Goal: Task Accomplishment & Management: Manage account settings

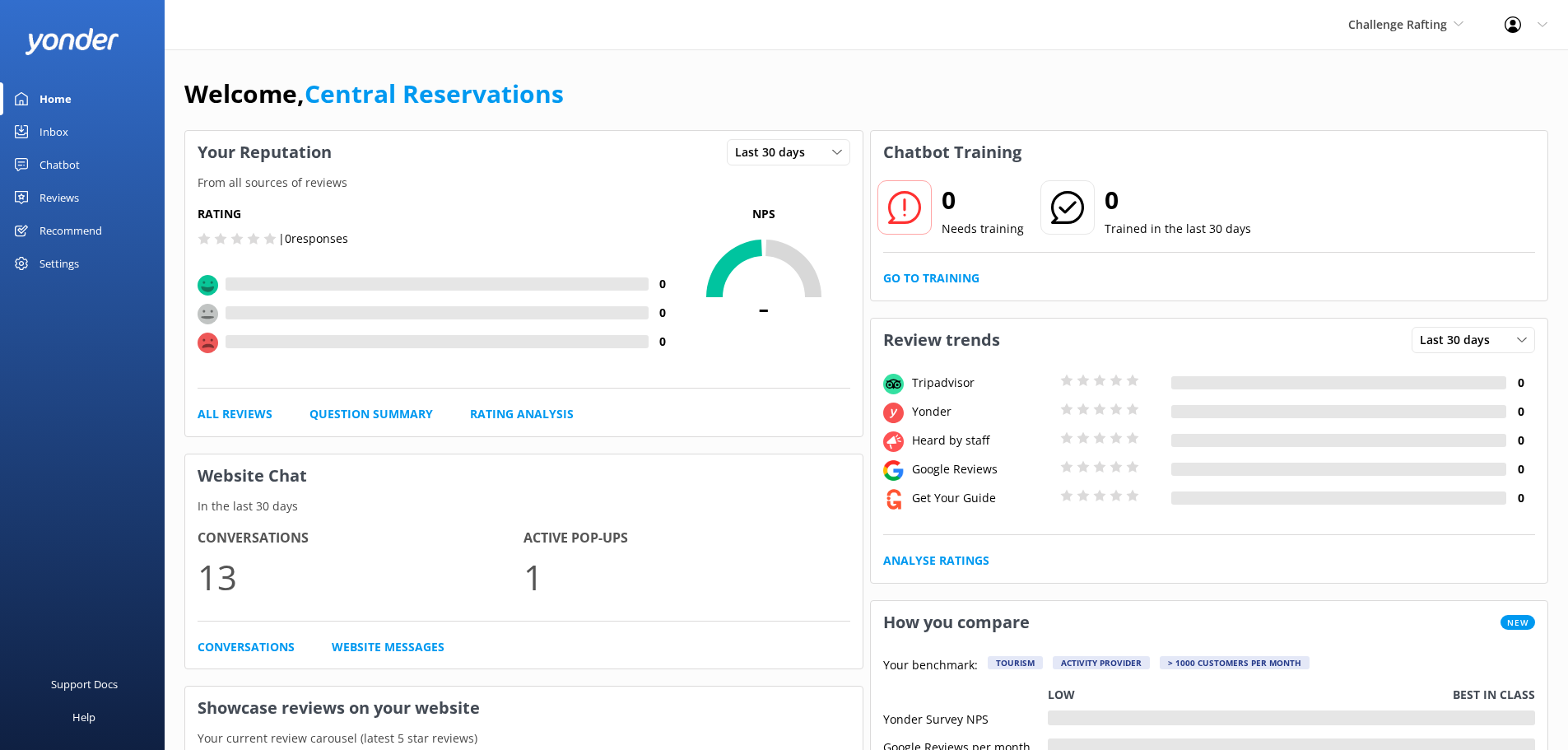
click at [65, 134] on div "Inbox" at bounding box center [53, 132] width 29 height 32
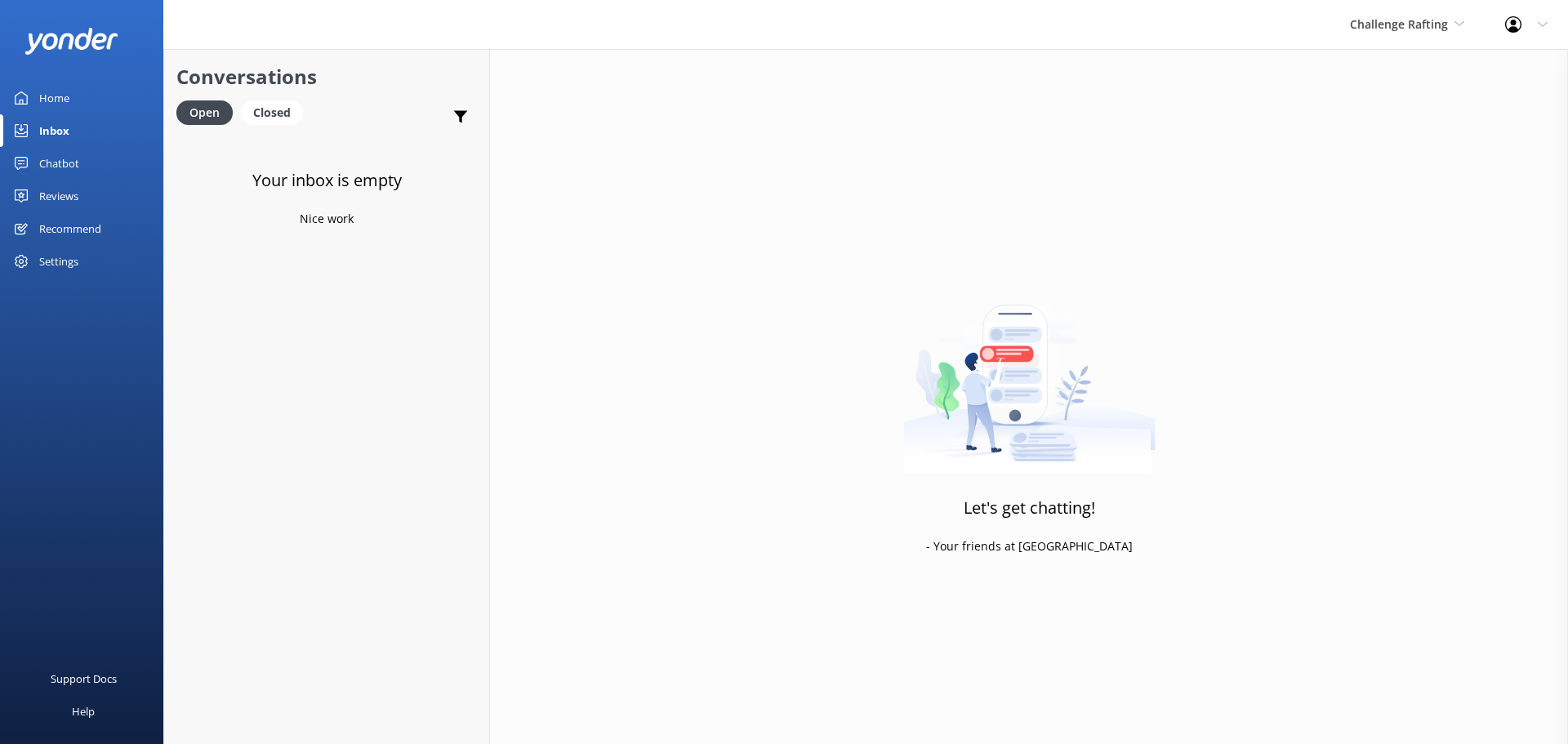
click at [1467, 31] on div "Challenge Rafting Milford Sound Scenic Flights The Helicopter Line Glacier Heli…" at bounding box center [1407, 25] width 155 height 49
click at [1440, 55] on link "Milford Sound Scenic Flights" at bounding box center [1411, 68] width 163 height 39
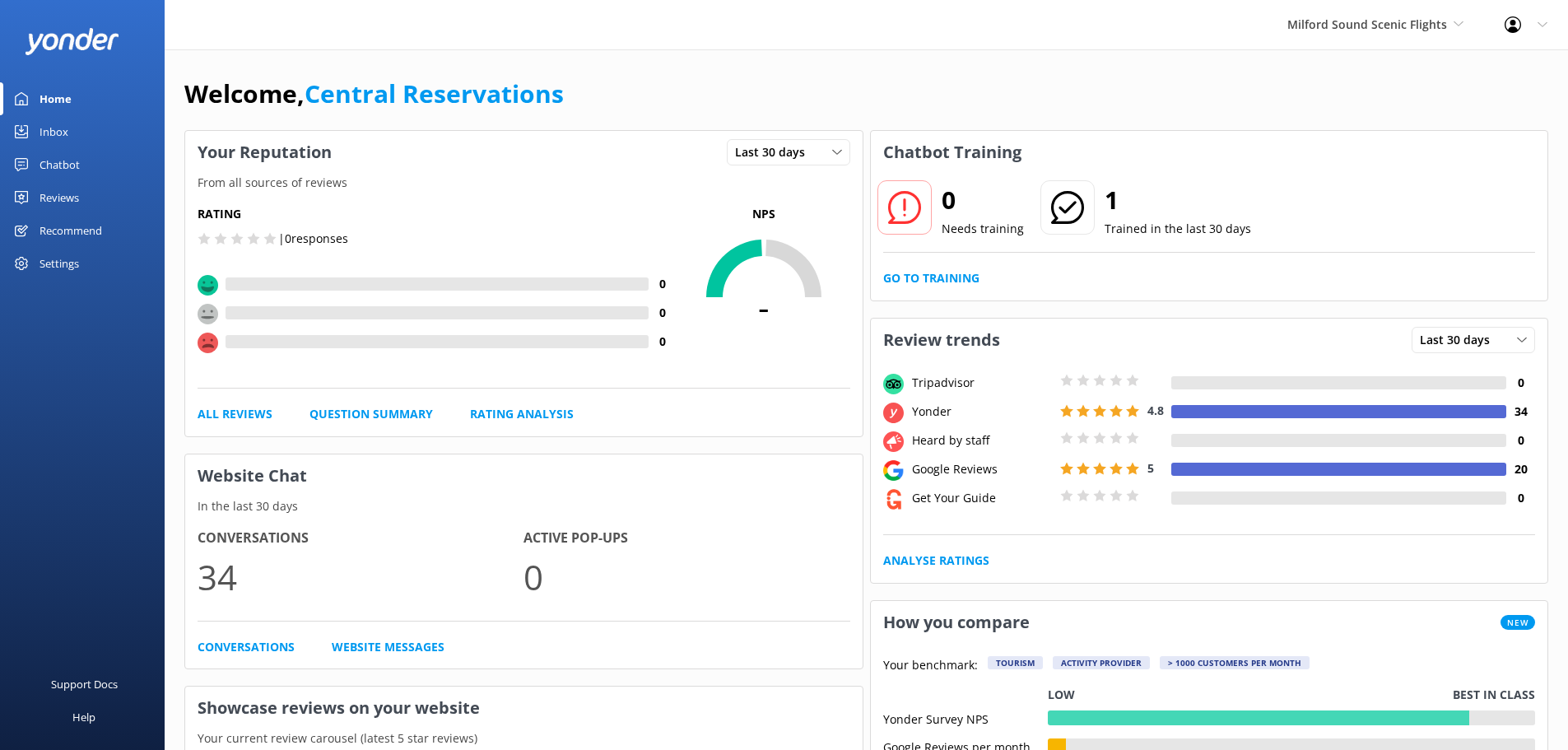
click at [62, 129] on div "Inbox" at bounding box center [53, 132] width 29 height 32
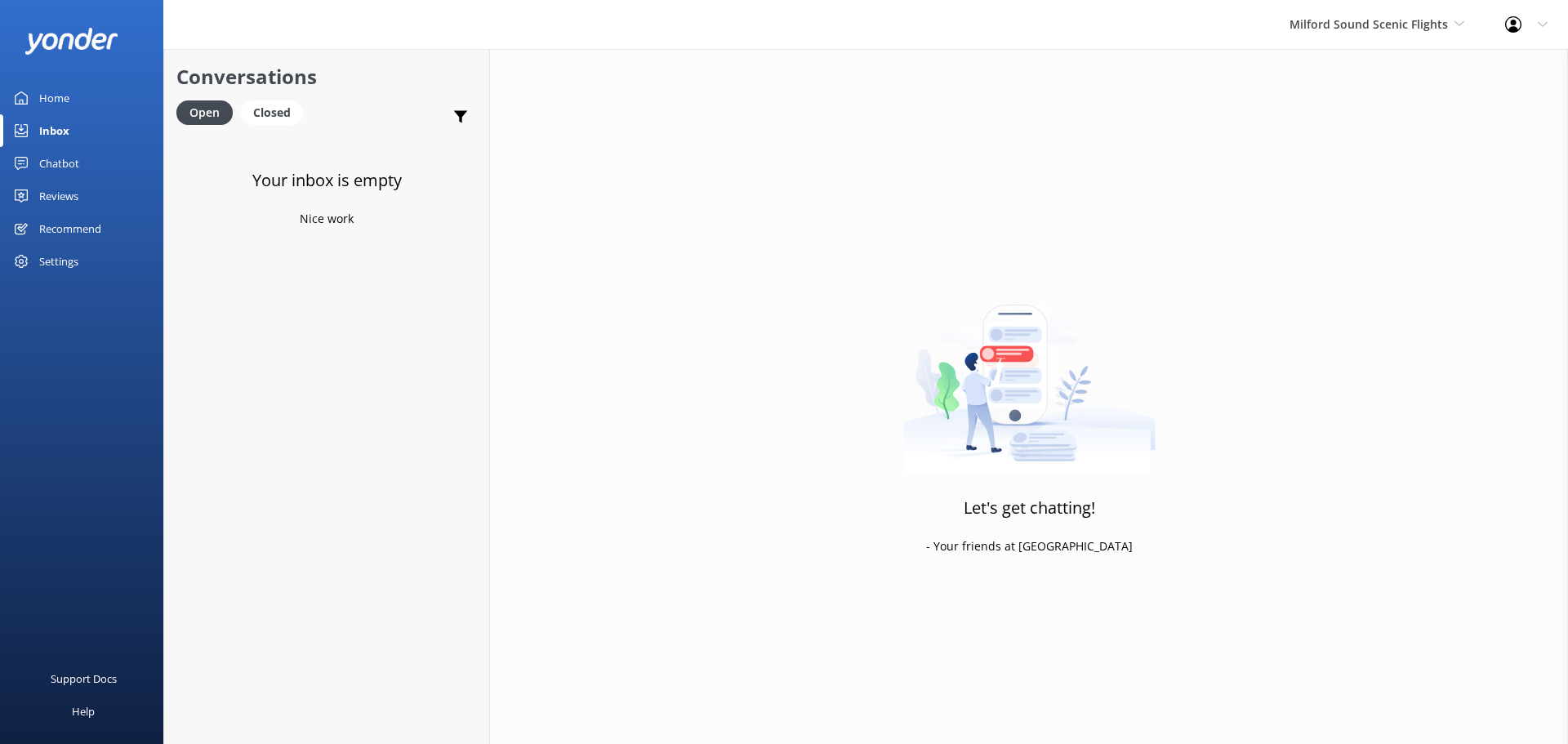
click at [1362, 35] on div "Milford Sound Scenic Flights [GEOGRAPHIC_DATA] Scenic Flights The Helicopter Li…" at bounding box center [1376, 25] width 215 height 49
click at [1343, 104] on link "The Helicopter Line" at bounding box center [1350, 107] width 163 height 39
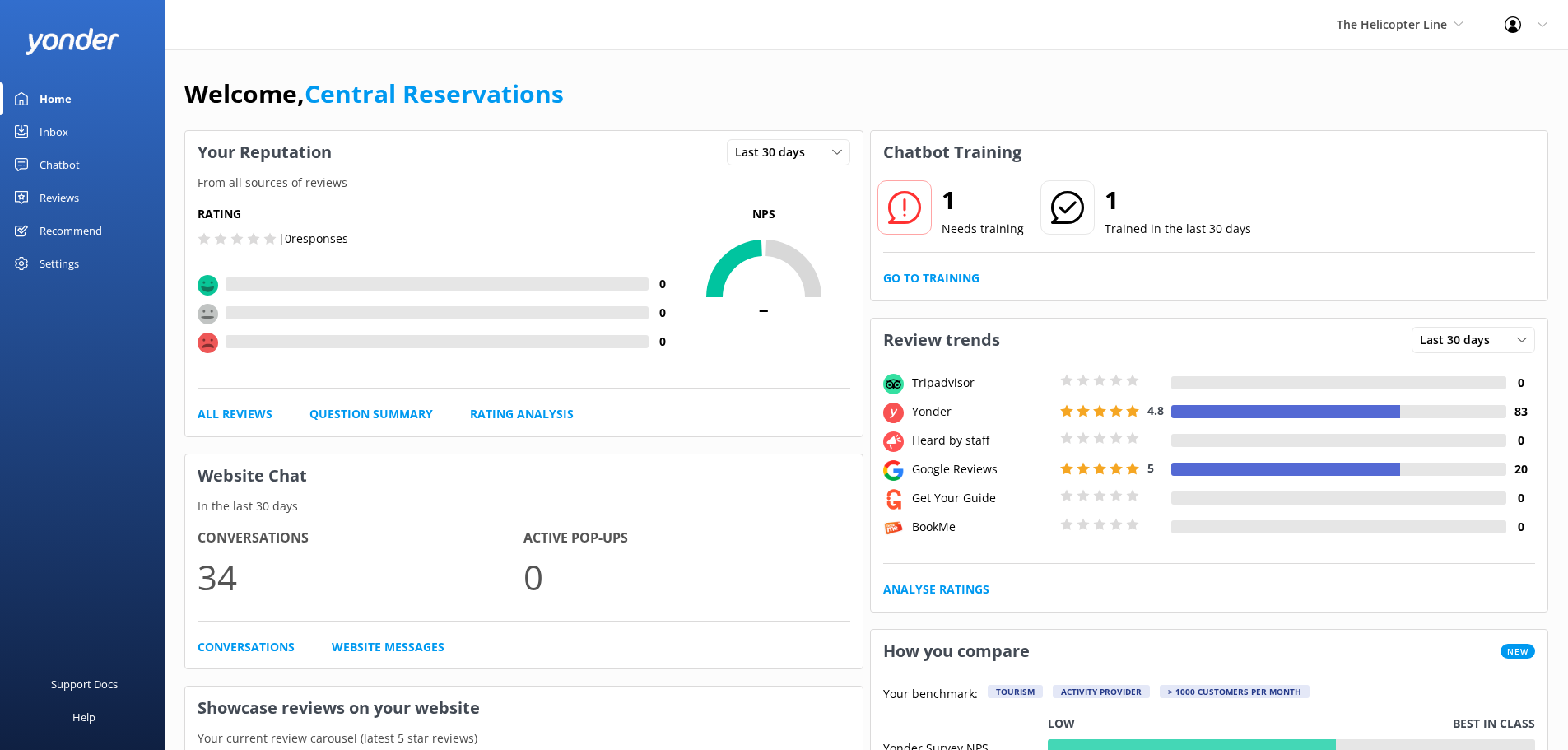
click at [90, 138] on link "Inbox" at bounding box center [82, 132] width 164 height 32
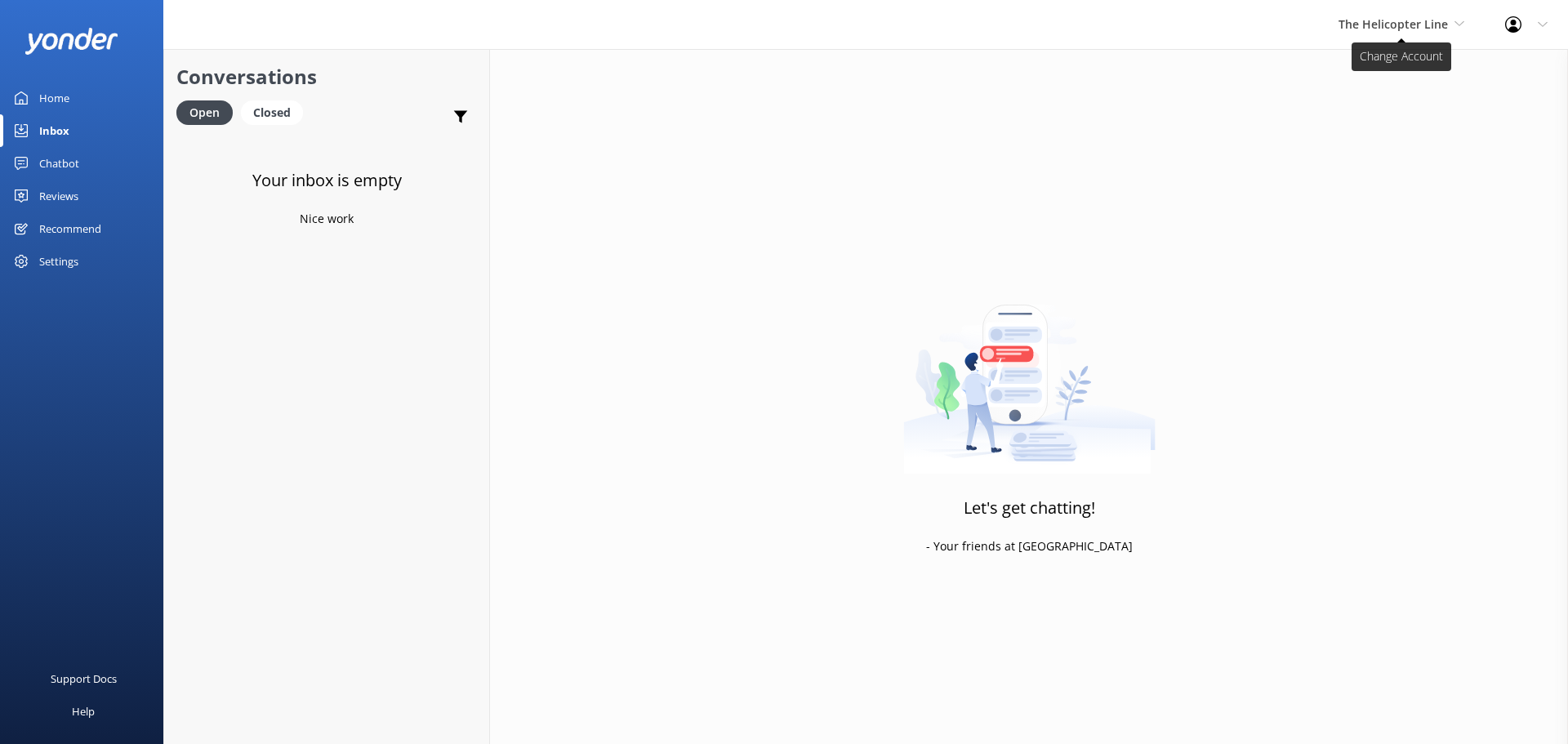
click at [1438, 20] on span "The Helicopter Line" at bounding box center [1392, 24] width 109 height 15
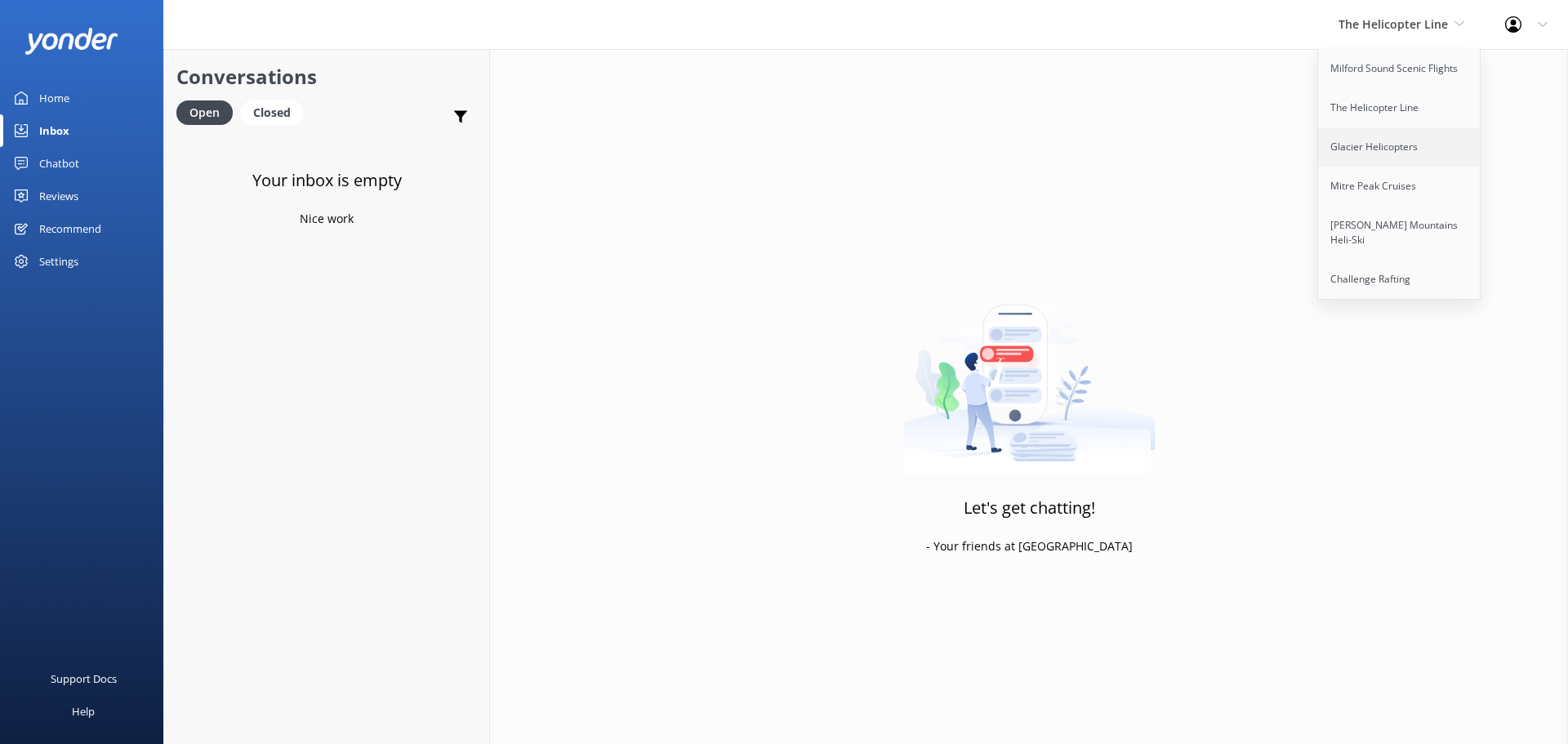
click at [1383, 151] on link "Glacier Helicopters" at bounding box center [1399, 146] width 163 height 39
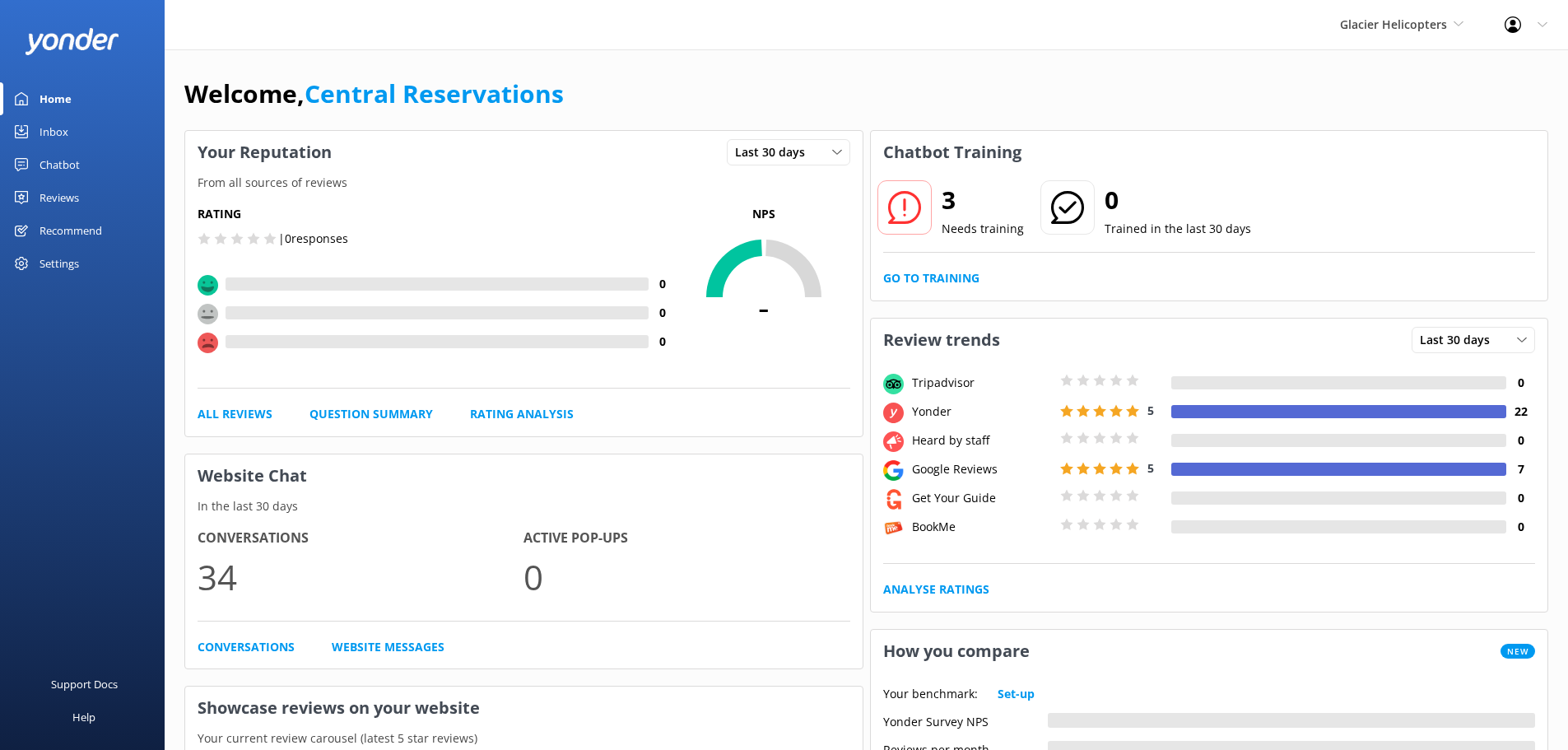
click at [74, 130] on link "Inbox" at bounding box center [82, 132] width 164 height 32
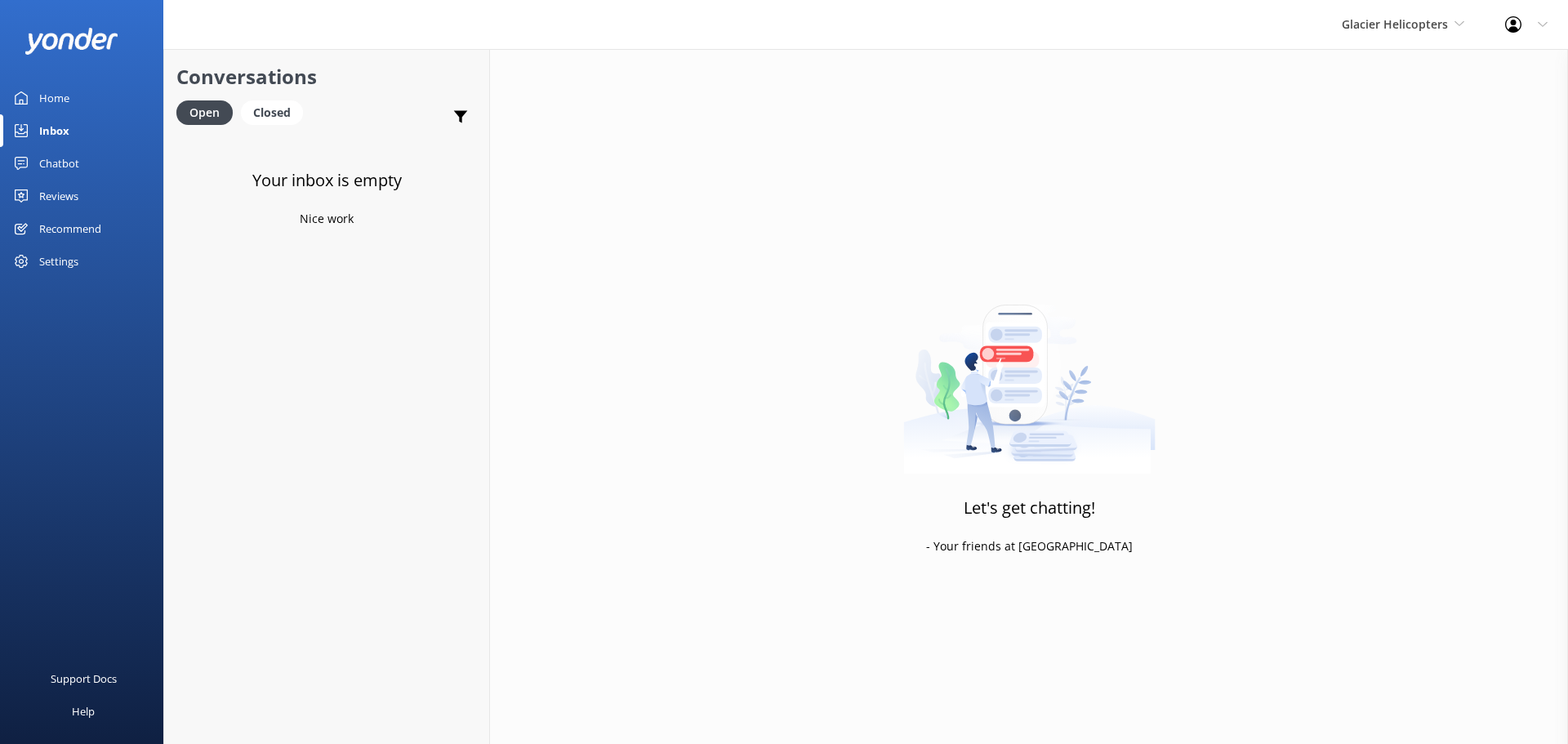
click at [1450, 38] on div "Glacier Helicopters Milford Sound Scenic Flights The Helicopter Line Glacier He…" at bounding box center [1402, 25] width 163 height 49
click at [1402, 190] on link "Mitre Peak Cruises" at bounding box center [1402, 186] width 163 height 39
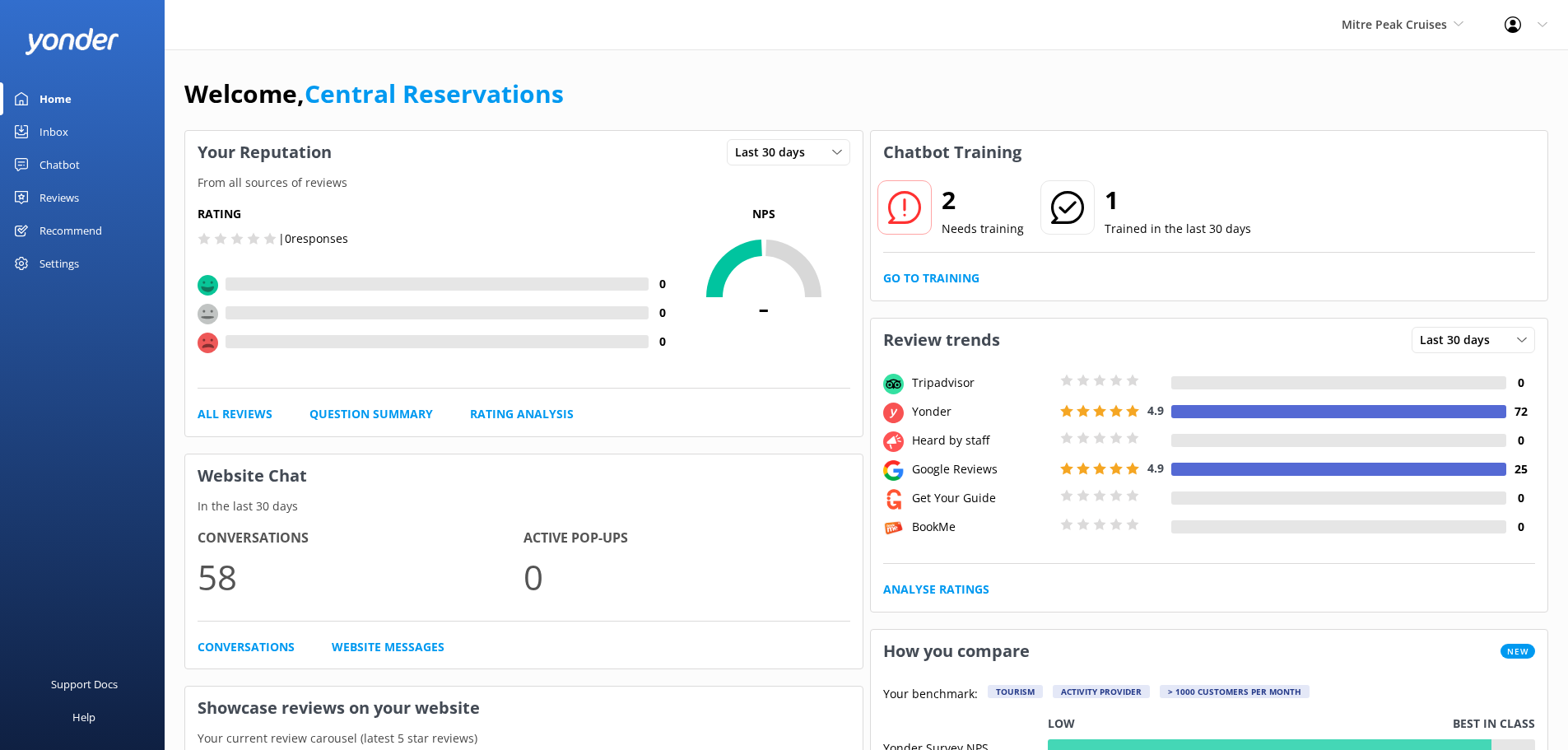
click at [93, 134] on link "Inbox" at bounding box center [82, 132] width 164 height 32
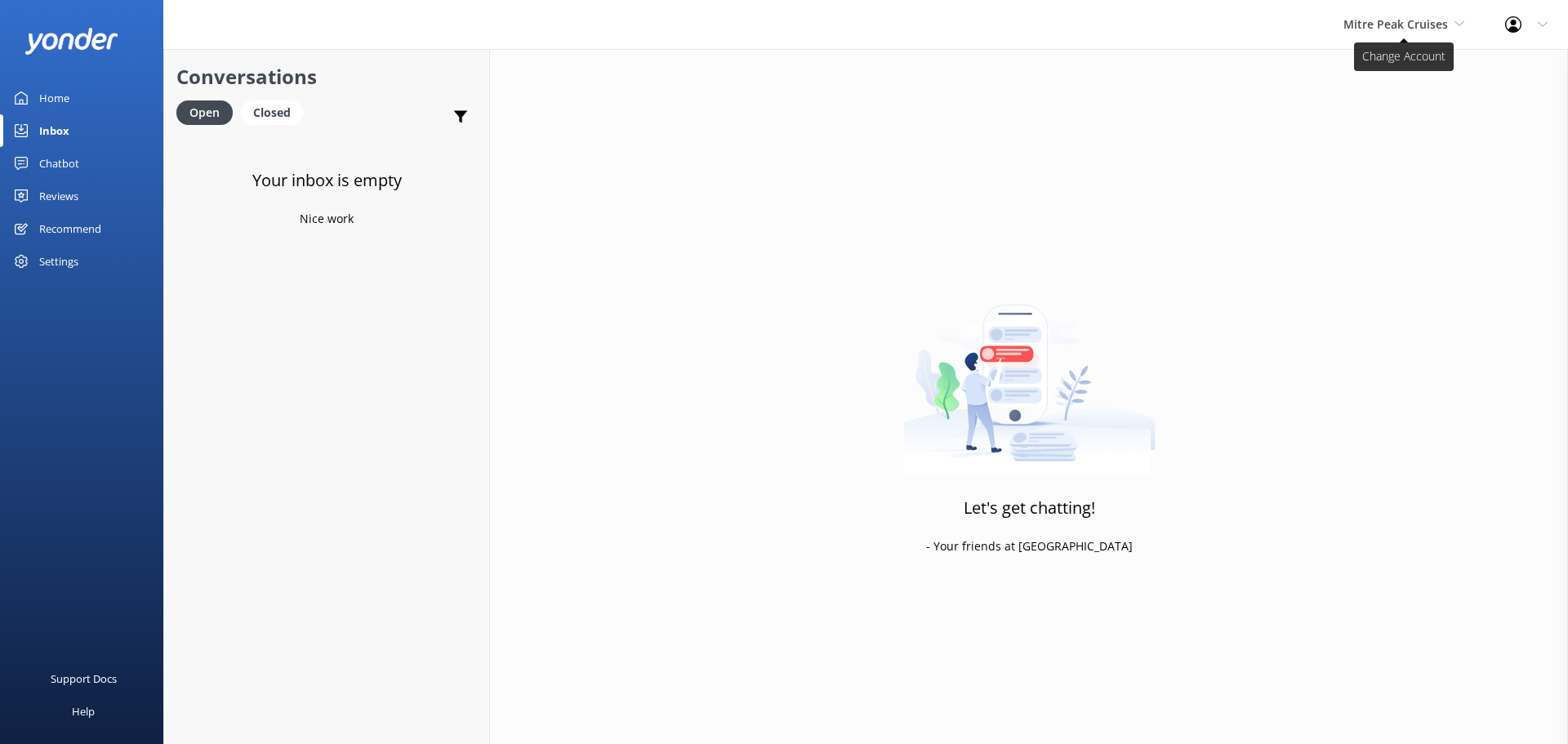
click at [1382, 26] on span "Mitre Peak Cruises" at bounding box center [1396, 24] width 104 height 15
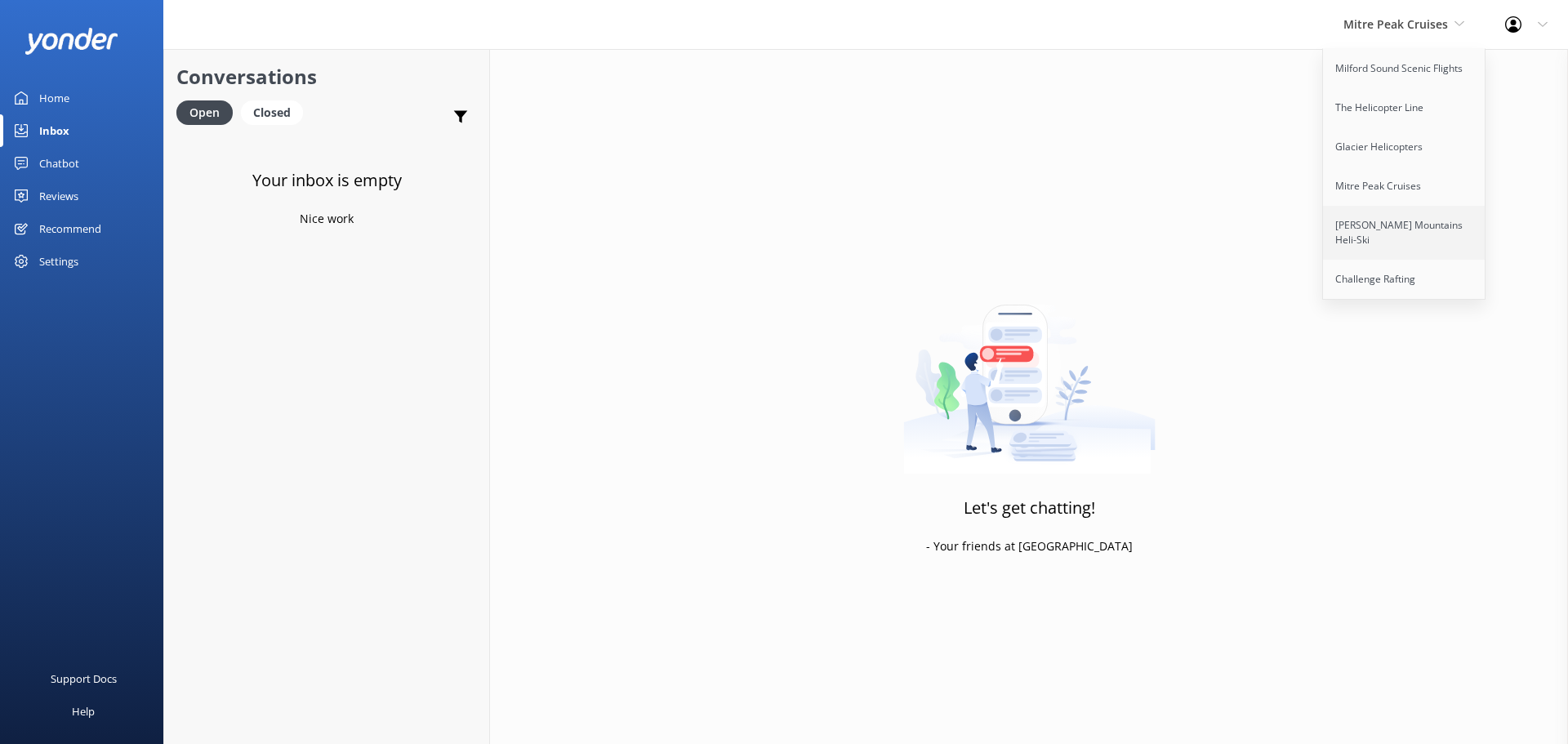
click at [1421, 222] on link "[PERSON_NAME] Mountains Heli-Ski" at bounding box center [1404, 232] width 163 height 54
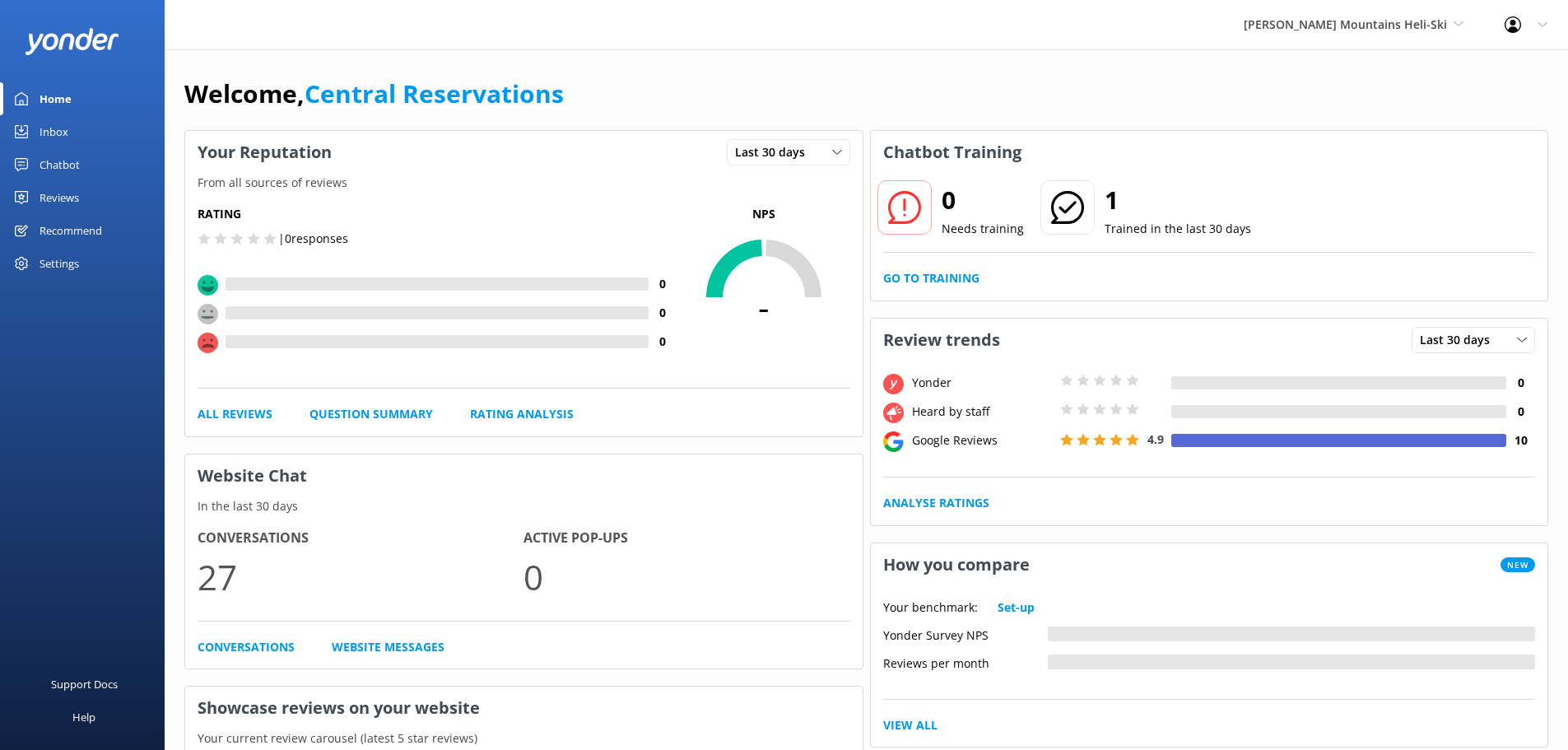
click at [48, 134] on div "Inbox" at bounding box center [53, 132] width 29 height 32
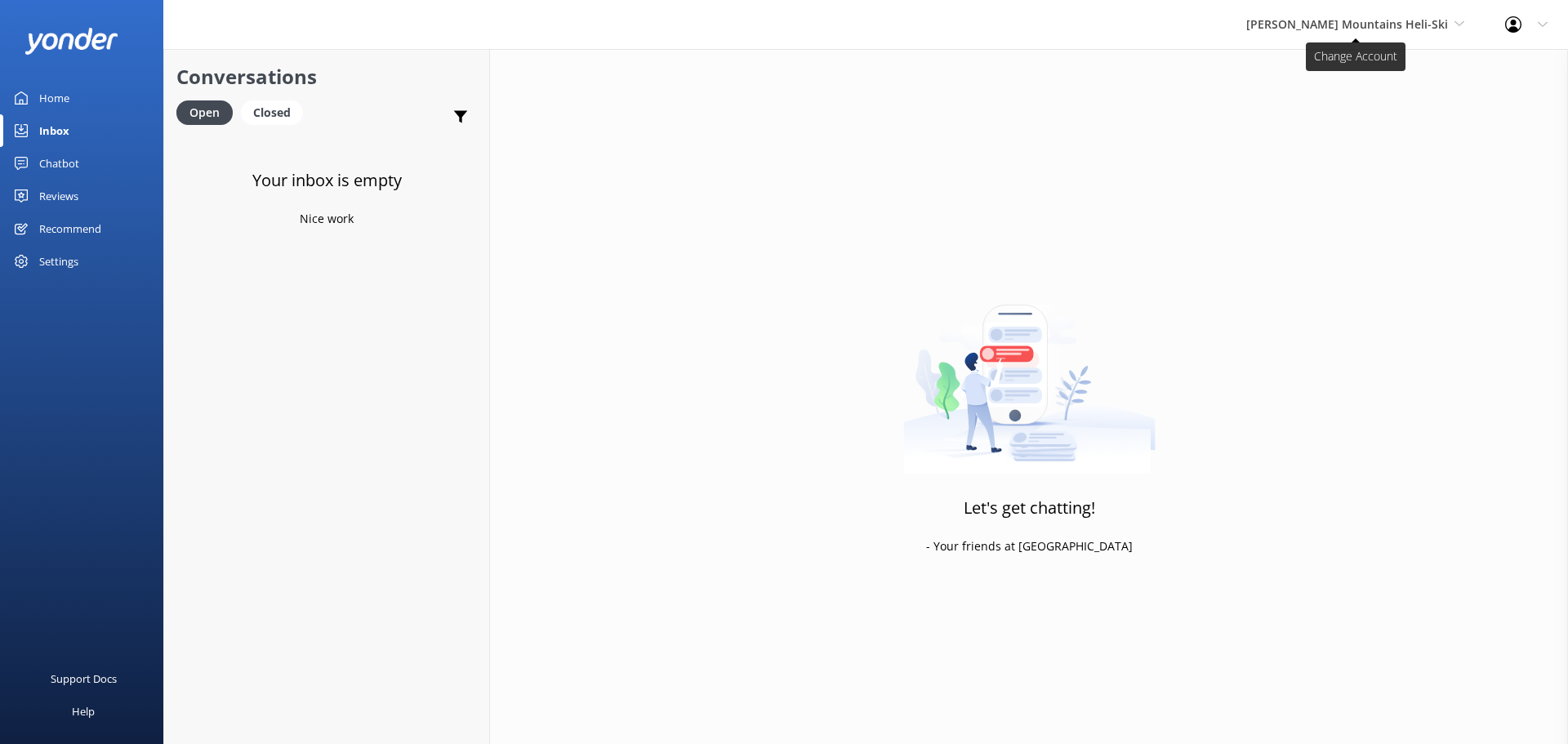
click at [1422, 32] on span "[PERSON_NAME] Mountains Heli-Ski" at bounding box center [1355, 24] width 218 height 18
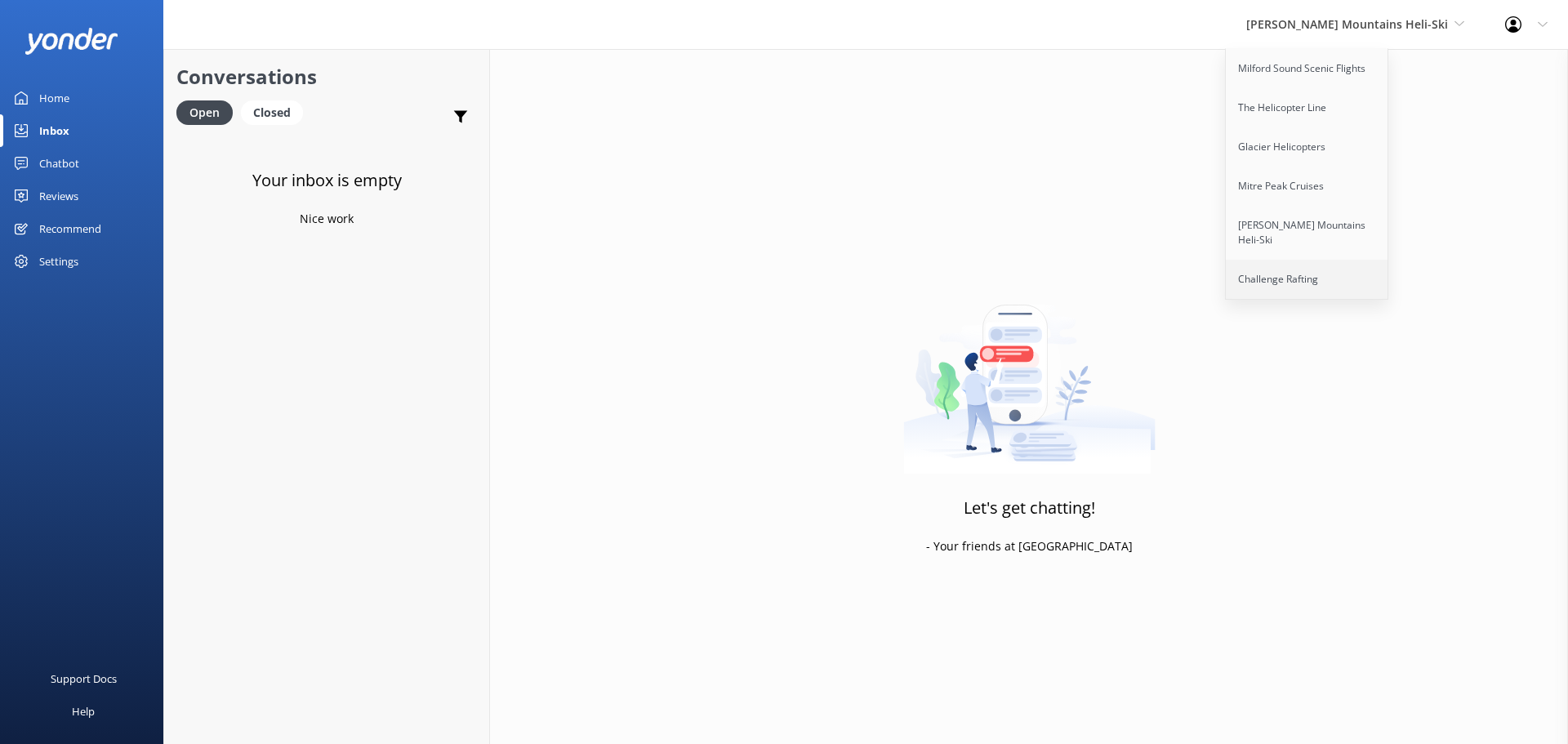
click at [1373, 275] on link "Challenge Rafting" at bounding box center [1307, 279] width 163 height 39
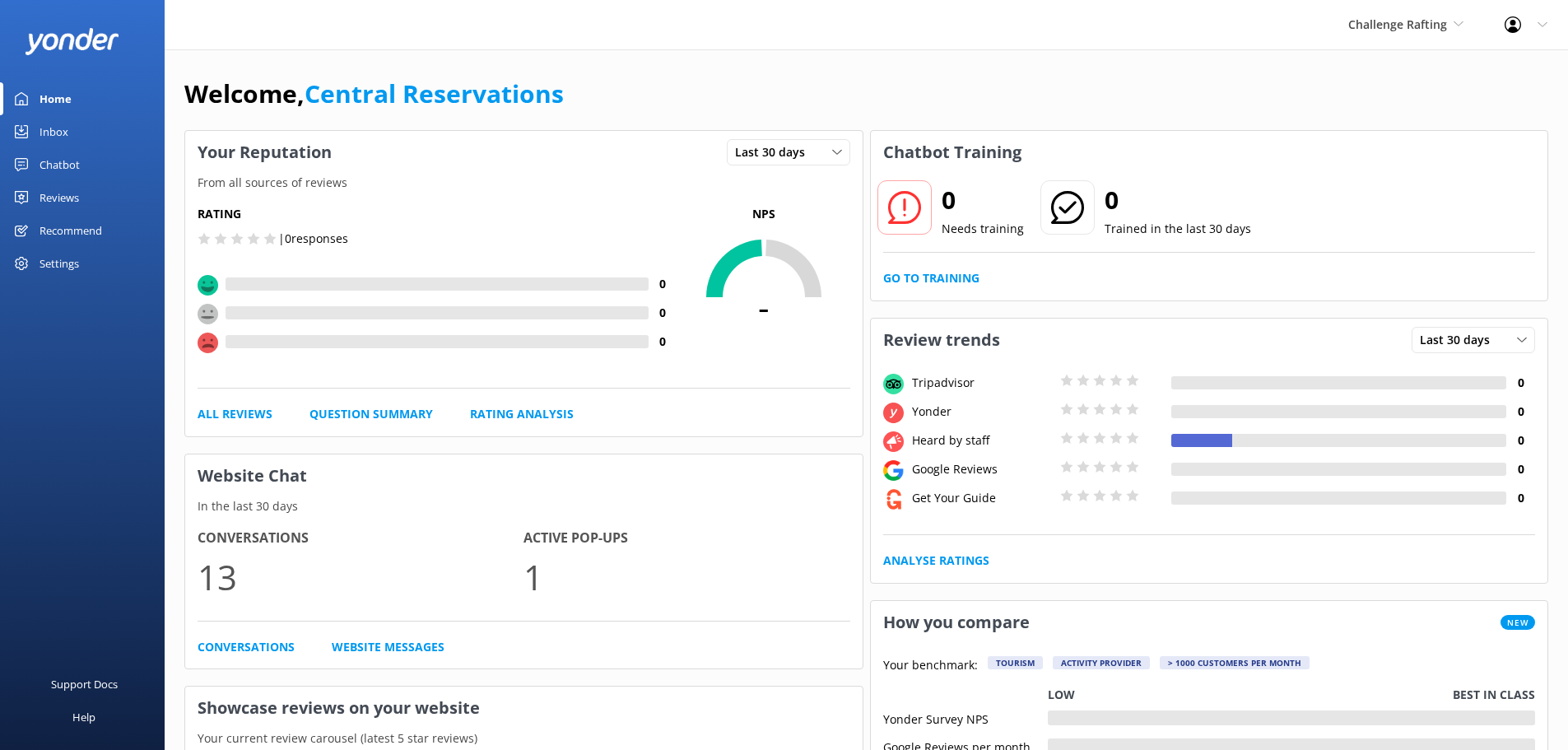
click at [56, 129] on div "Inbox" at bounding box center [53, 132] width 29 height 32
